Goal: Obtain resource: Download file/media

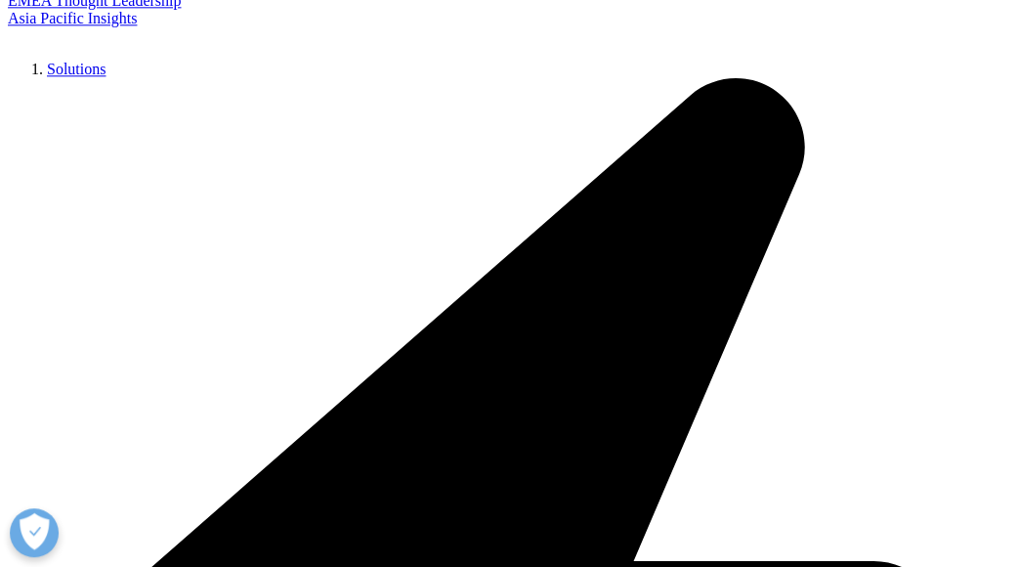
scroll to position [1030, 0]
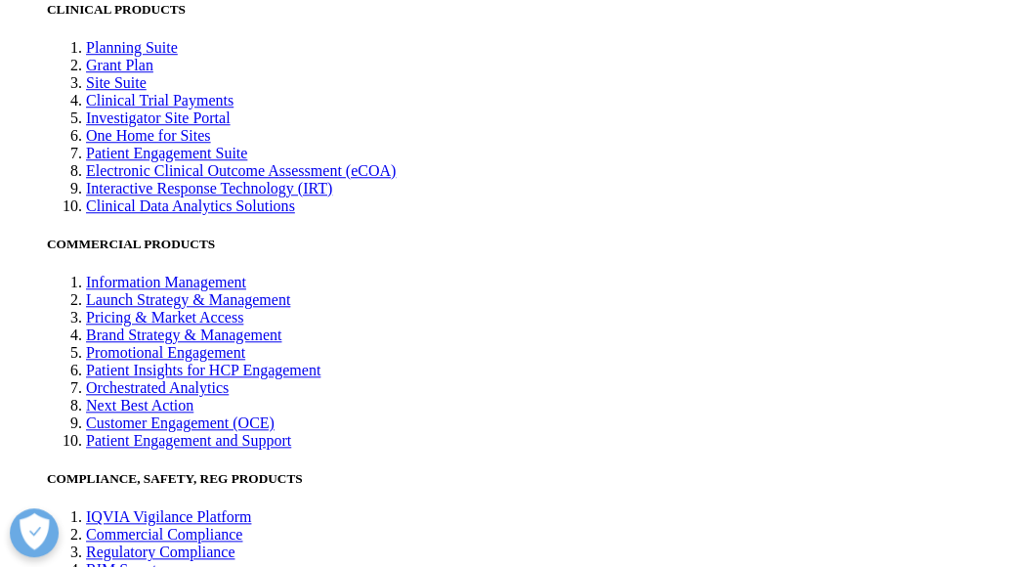
scroll to position [3802, 0]
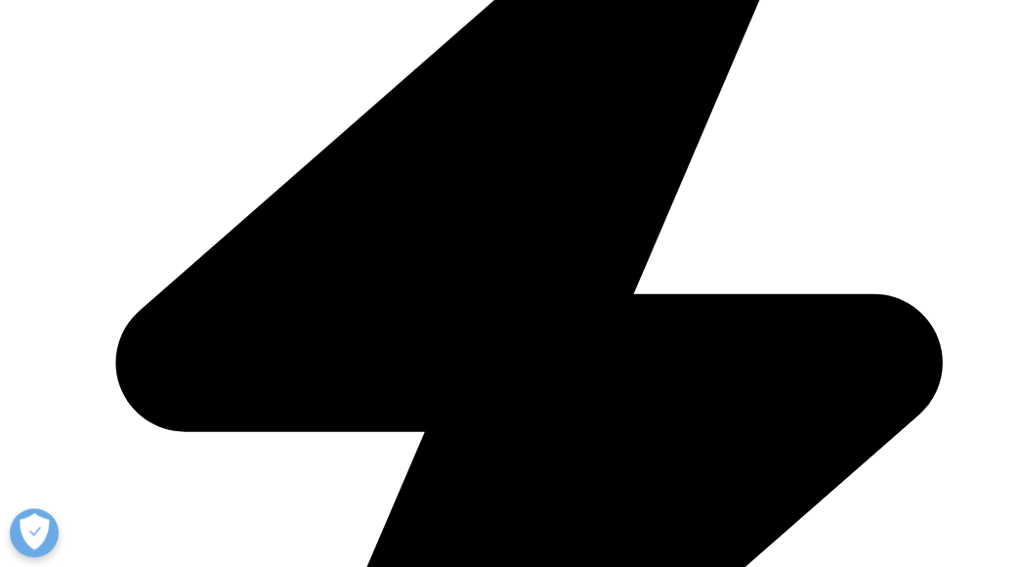
scroll to position [1391, 0]
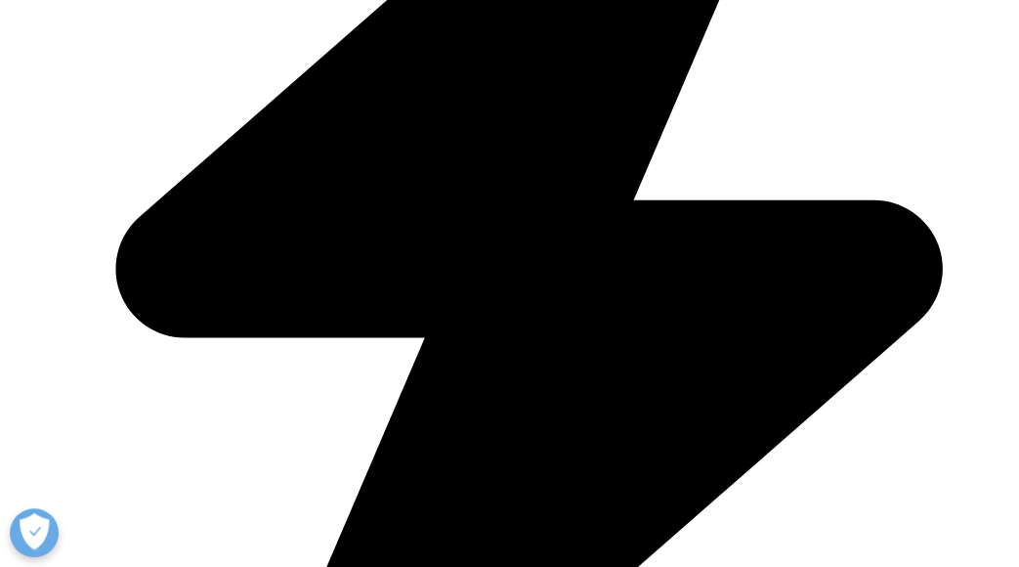
type input "[PERSON_NAME]"
type input "[EMAIL_ADDRESS][DOMAIN_NAME]"
type input "World Courier GmbH"
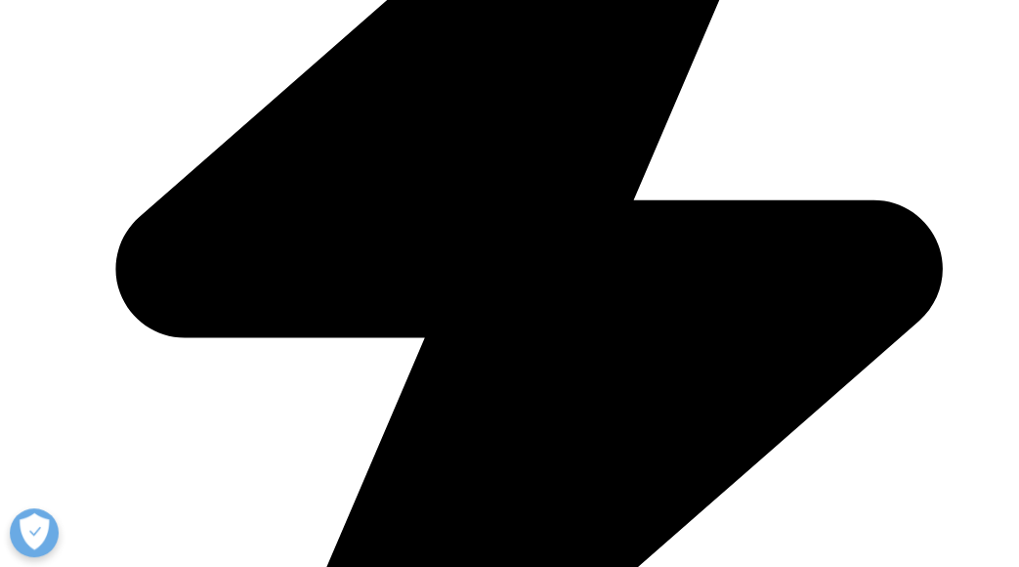
select select "[GEOGRAPHIC_DATA]"
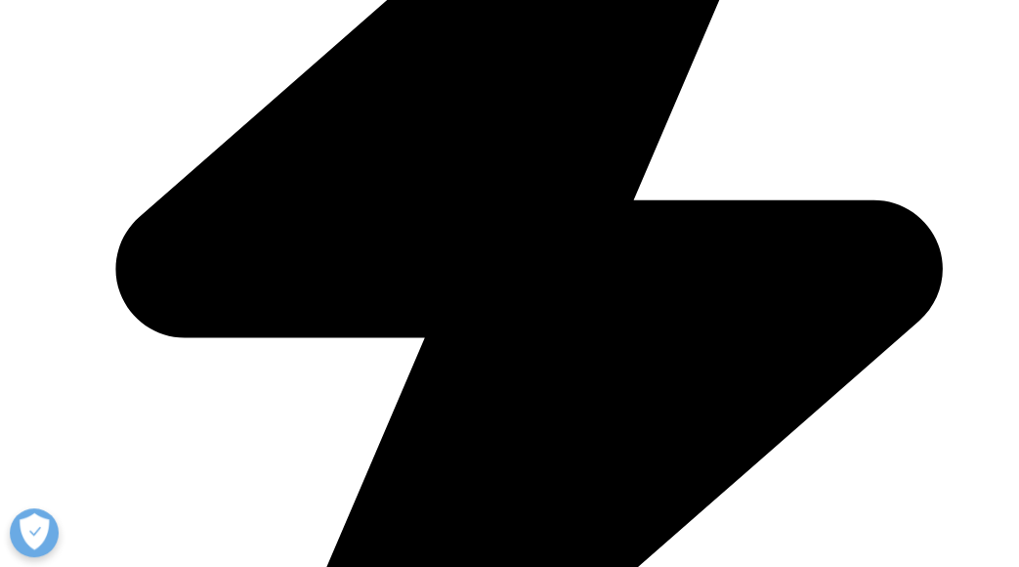
type input "Sr. Director Personalized Supply Chain"
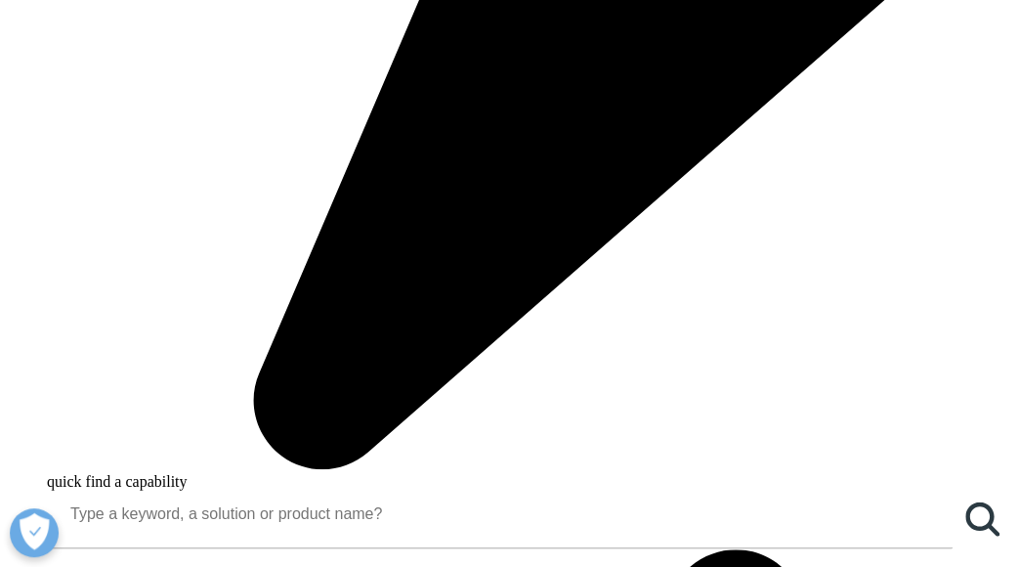
scroll to position [1789, 0]
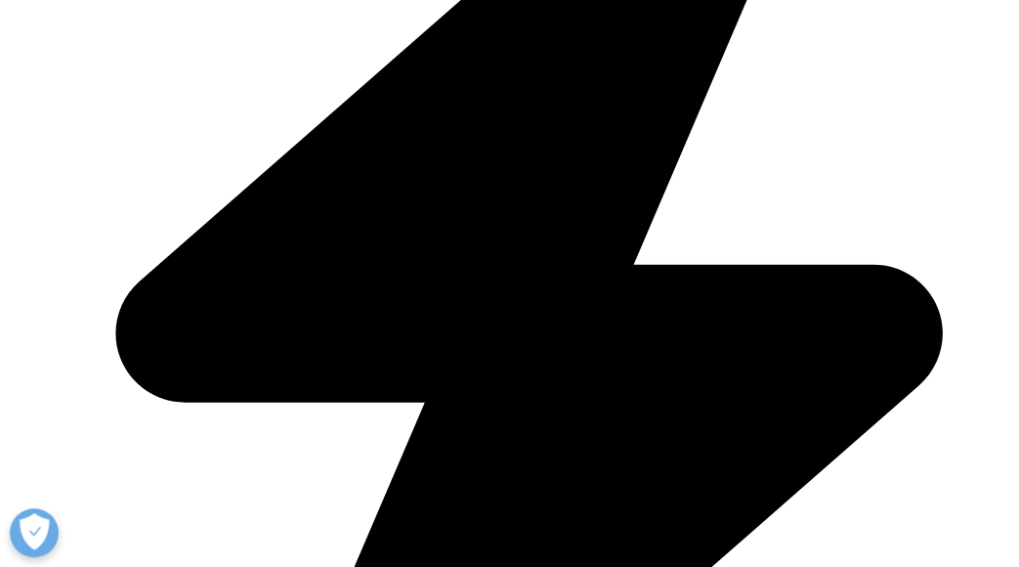
scroll to position [144, 426]
